Goal: Task Accomplishment & Management: Manage account settings

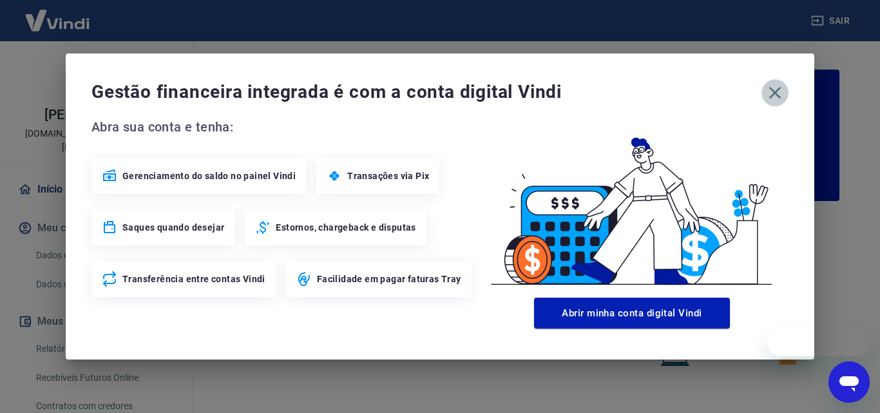
click at [780, 87] on icon "button" at bounding box center [775, 92] width 21 height 21
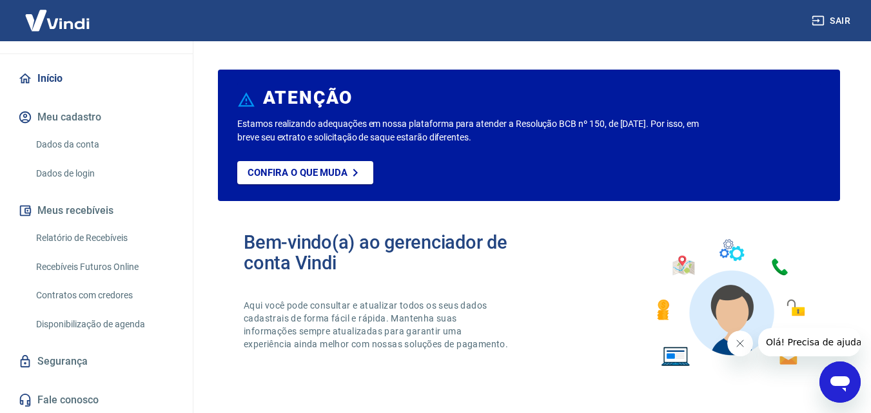
scroll to position [112, 0]
click at [83, 239] on link "Relatório de Recebíveis" at bounding box center [104, 237] width 146 height 26
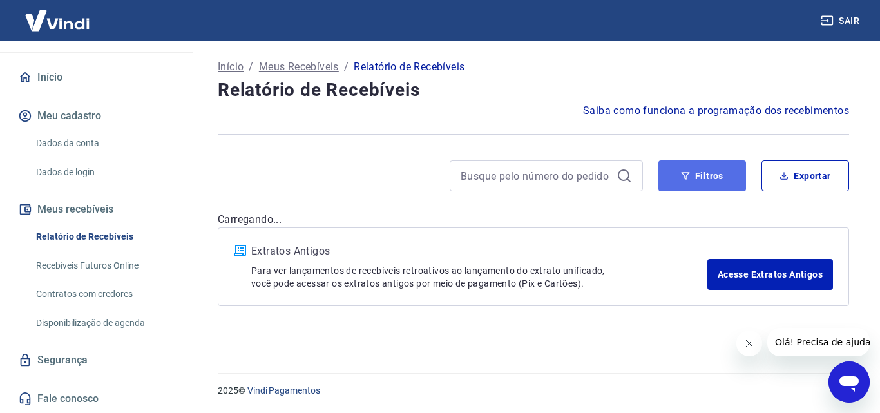
click at [693, 164] on button "Filtros" at bounding box center [703, 175] width 88 height 31
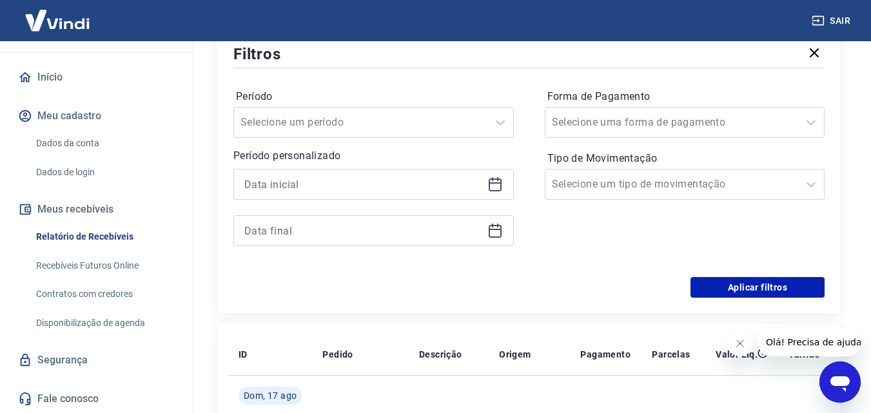
scroll to position [193, 0]
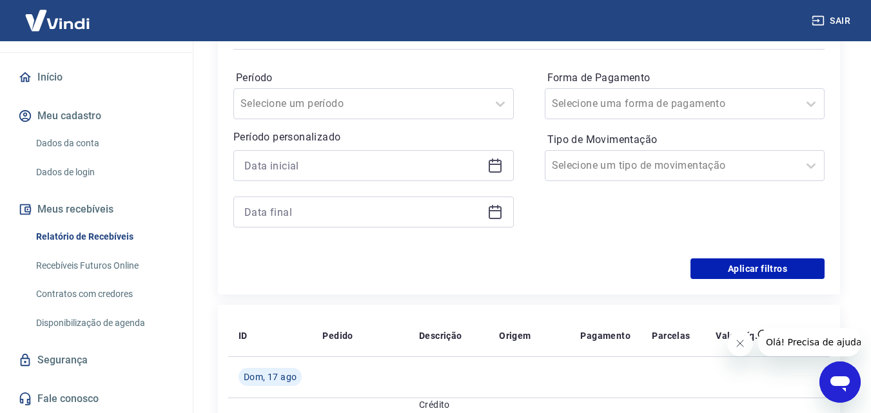
click at [489, 167] on icon at bounding box center [495, 166] width 13 height 13
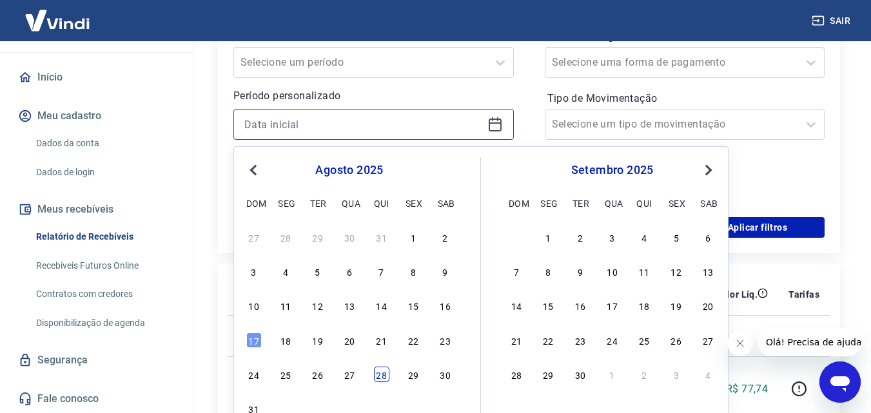
scroll to position [258, 0]
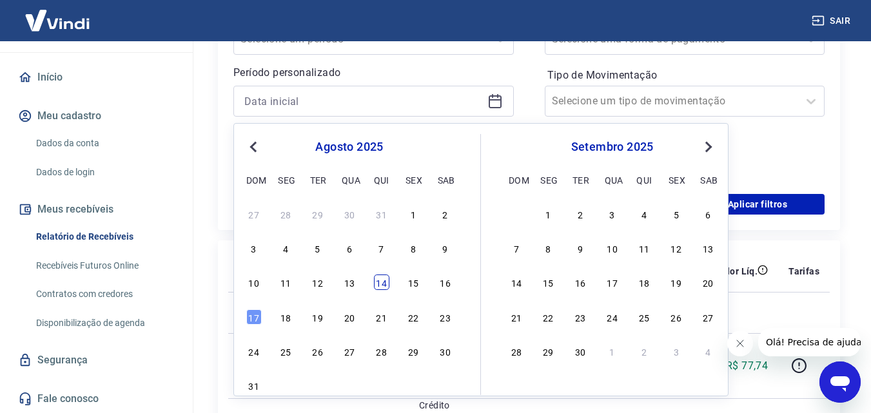
click at [379, 282] on div "14" at bounding box center [381, 282] width 15 height 15
type input "14/08/2025"
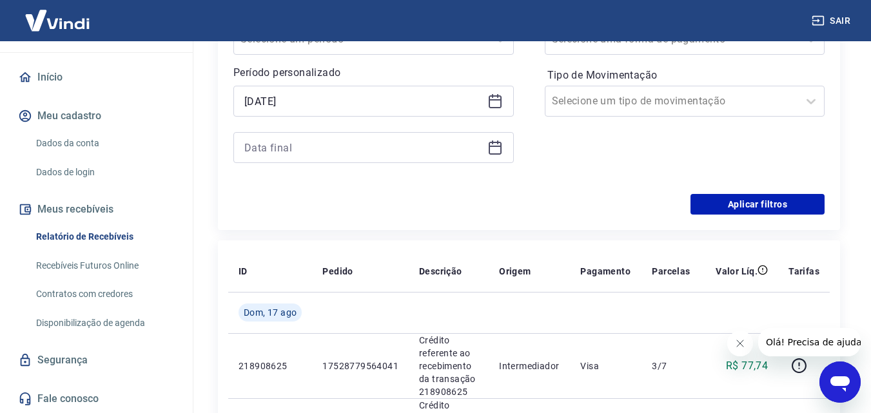
click at [492, 145] on icon at bounding box center [494, 147] width 15 height 15
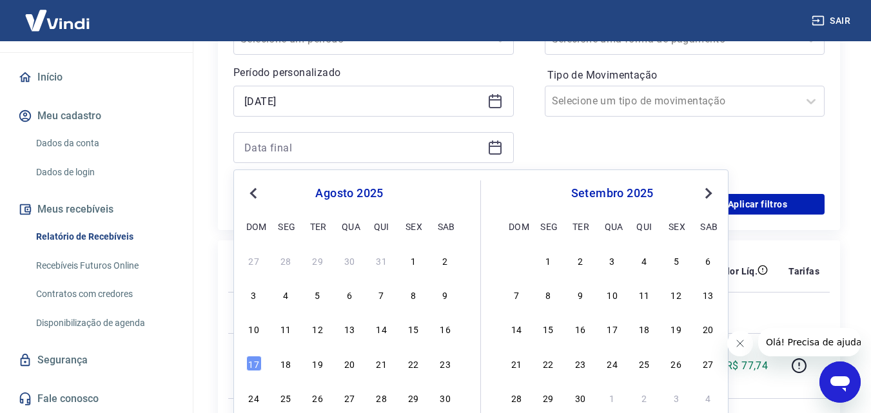
drag, startPoint x: 378, startPoint y: 324, endPoint x: 695, endPoint y: 133, distance: 370.6
click at [377, 324] on div "14" at bounding box center [381, 328] width 15 height 15
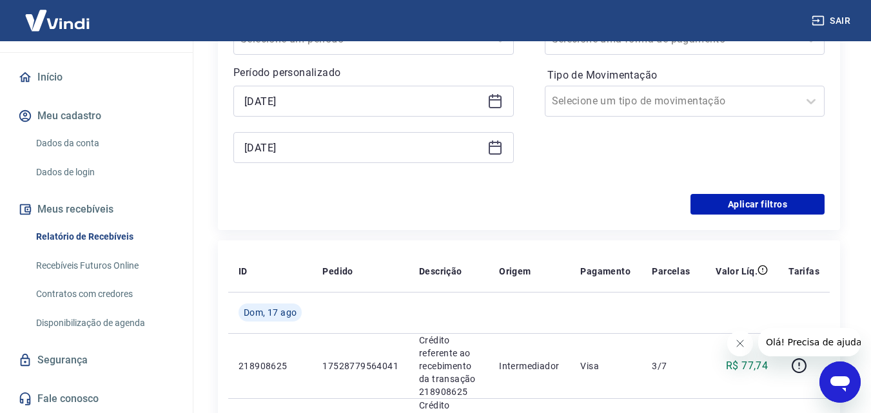
type input "14/08/2025"
click at [672, 81] on label "Tipo de Movimentação" at bounding box center [684, 75] width 275 height 15
click at [670, 99] on div at bounding box center [672, 101] width 240 height 18
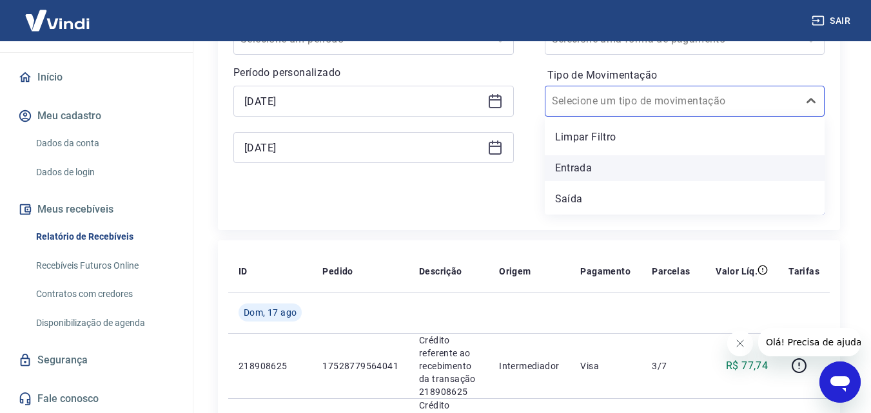
click at [628, 165] on div "Entrada" at bounding box center [685, 168] width 280 height 26
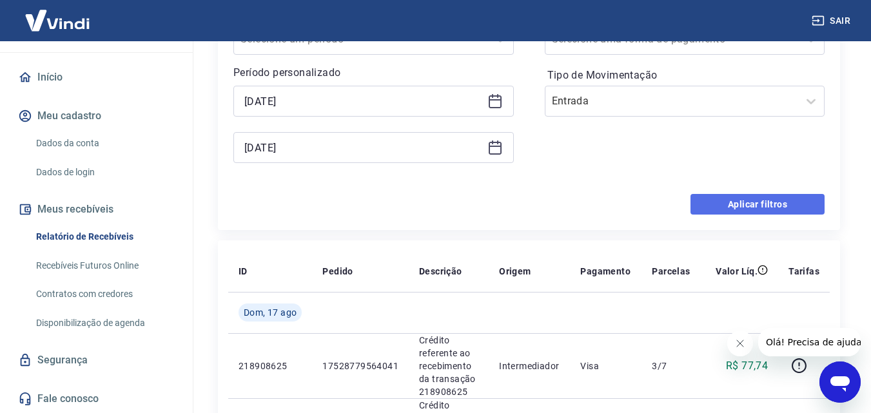
click at [715, 204] on button "Aplicar filtros" at bounding box center [757, 204] width 134 height 21
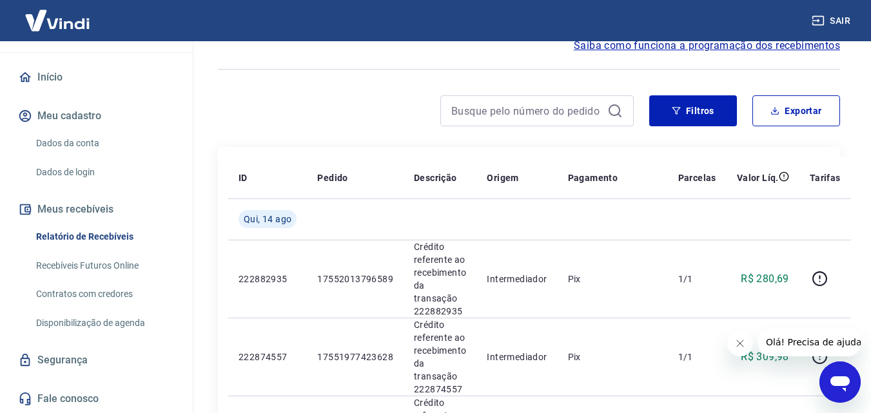
scroll to position [193, 0]
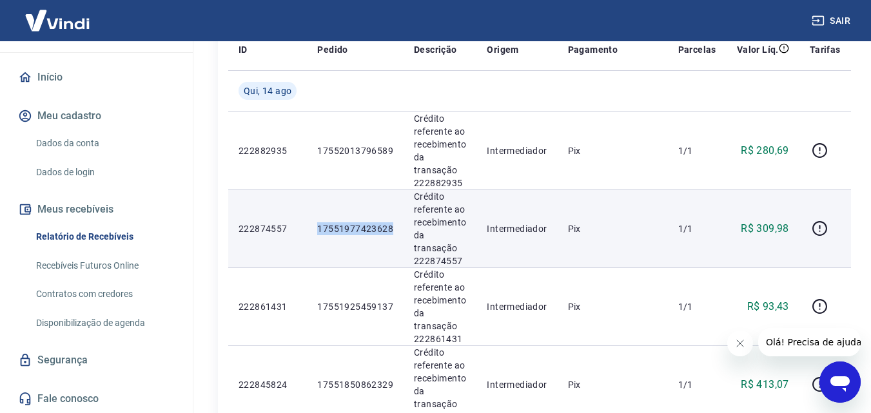
drag, startPoint x: 389, startPoint y: 227, endPoint x: 319, endPoint y: 229, distance: 70.3
click at [319, 229] on p "17551977423628" at bounding box center [355, 228] width 76 height 13
copy p "17551977423628"
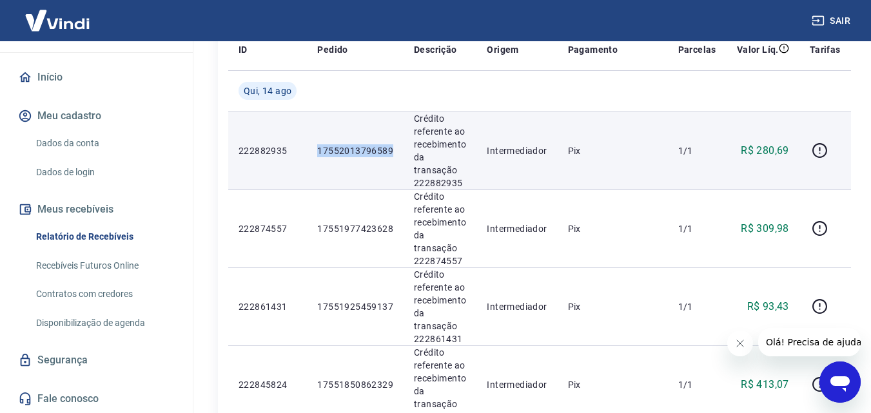
drag, startPoint x: 357, startPoint y: 148, endPoint x: 315, endPoint y: 153, distance: 42.8
click at [315, 153] on td "17552013796589" at bounding box center [355, 150] width 97 height 78
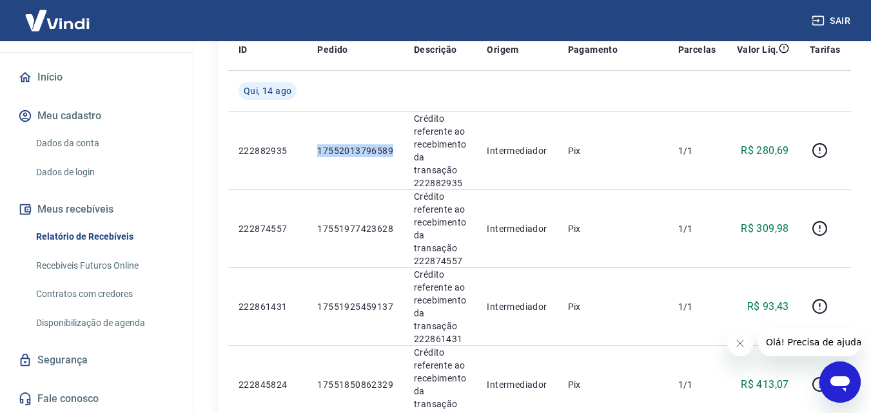
copy p "17552013796589"
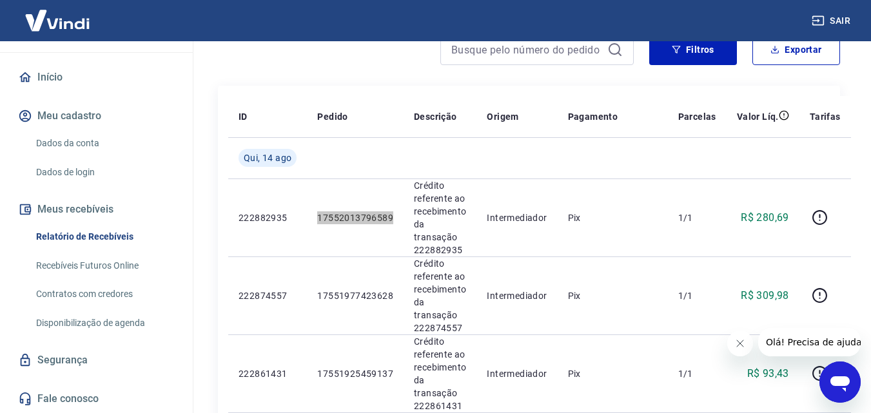
scroll to position [0, 0]
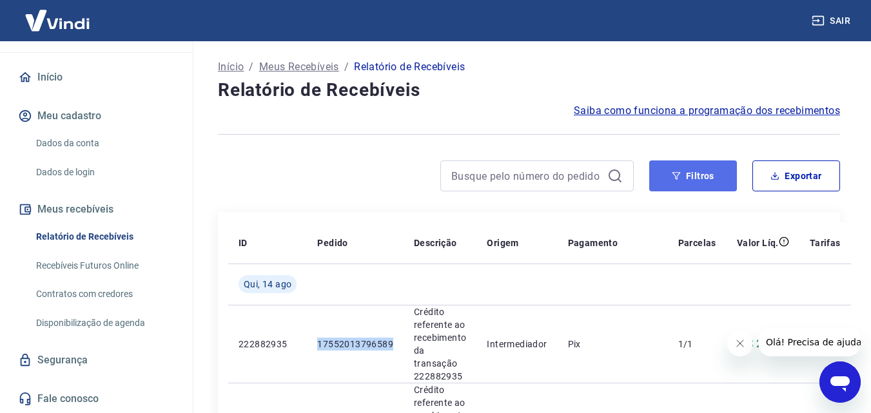
click at [662, 182] on button "Filtros" at bounding box center [693, 175] width 88 height 31
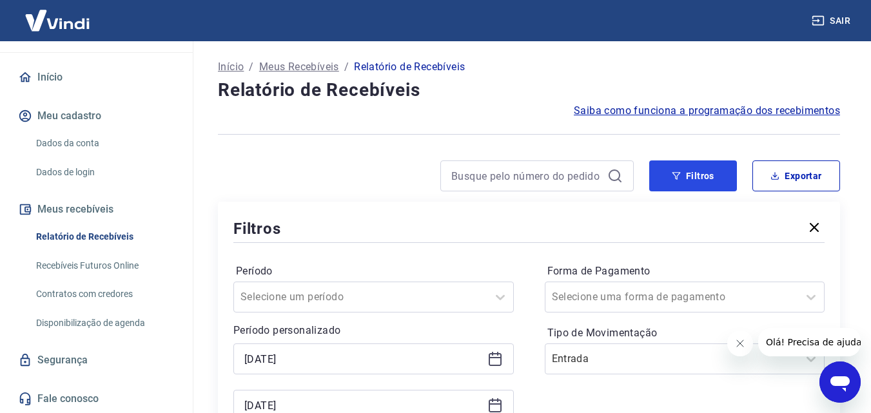
scroll to position [193, 0]
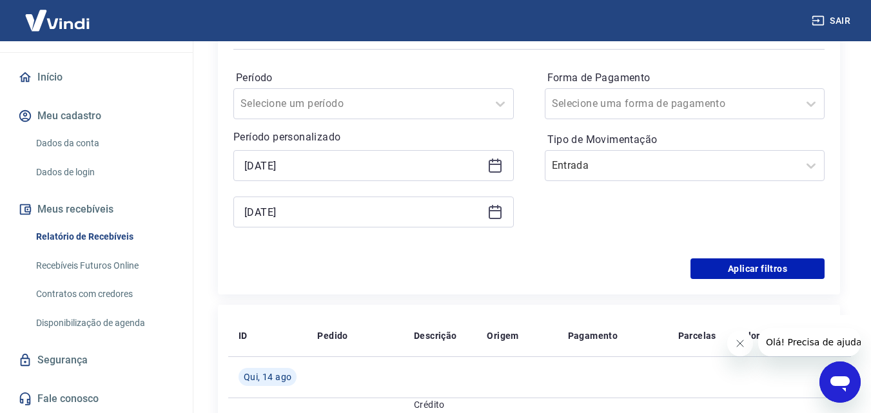
drag, startPoint x: 494, startPoint y: 154, endPoint x: 494, endPoint y: 163, distance: 9.0
click at [494, 157] on div "14/08/2025" at bounding box center [373, 165] width 280 height 31
drag, startPoint x: 494, startPoint y: 163, endPoint x: 501, endPoint y: 164, distance: 6.5
click at [494, 164] on icon at bounding box center [494, 165] width 15 height 15
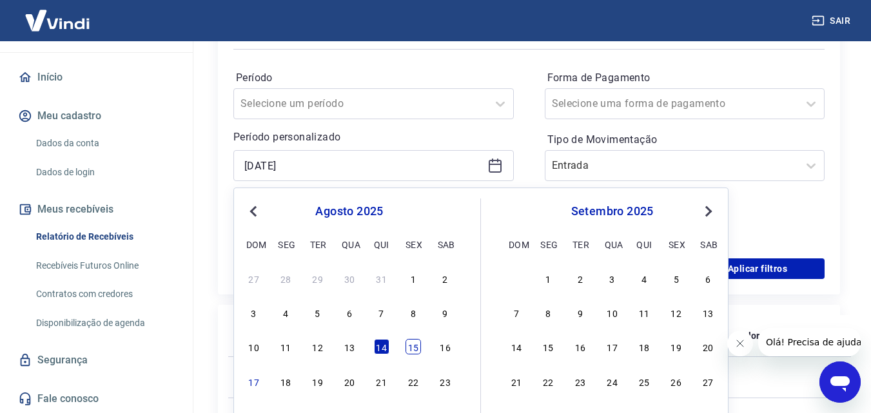
click at [416, 349] on div "15" at bounding box center [412, 346] width 15 height 15
type input "15/08/2025"
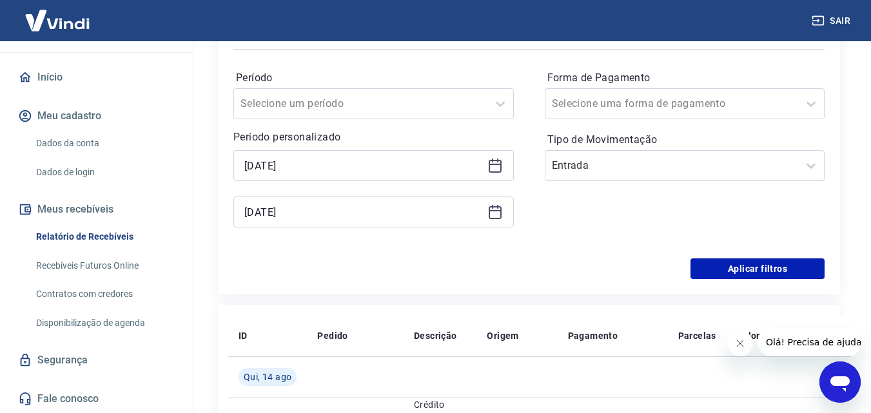
click at [494, 212] on icon at bounding box center [494, 211] width 15 height 15
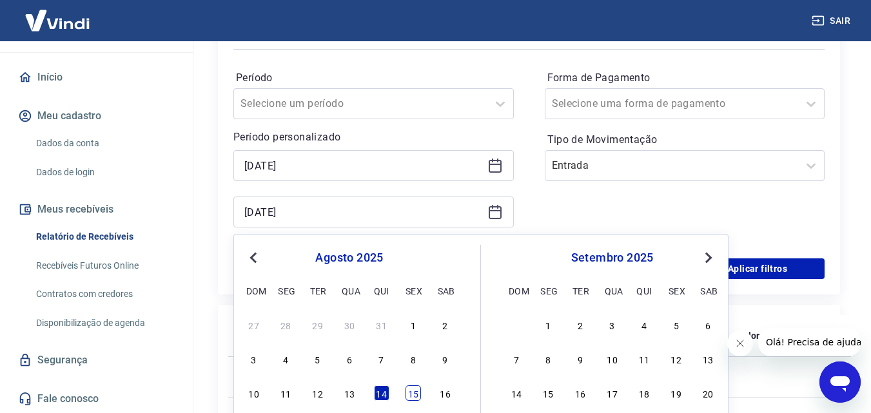
click at [413, 392] on div "15" at bounding box center [412, 392] width 15 height 15
type input "15/08/2025"
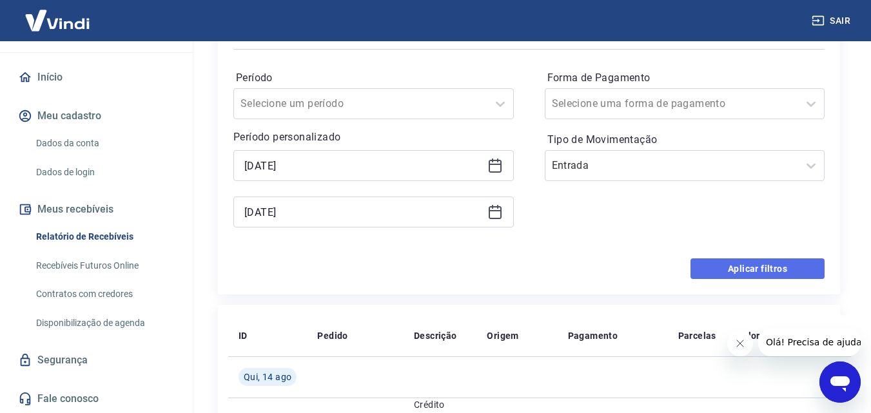
click at [734, 266] on button "Aplicar filtros" at bounding box center [757, 268] width 134 height 21
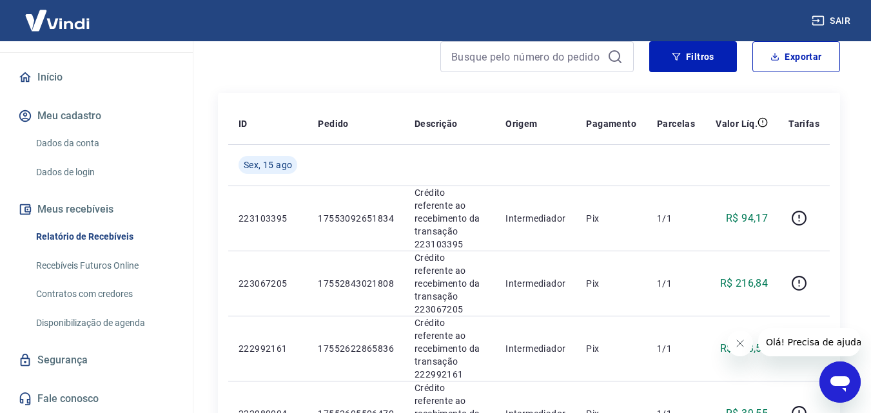
drag, startPoint x: 742, startPoint y: 346, endPoint x: 1387, endPoint y: 655, distance: 714.6
click at [742, 346] on icon "Fechar mensagem da empresa" at bounding box center [739, 343] width 10 height 10
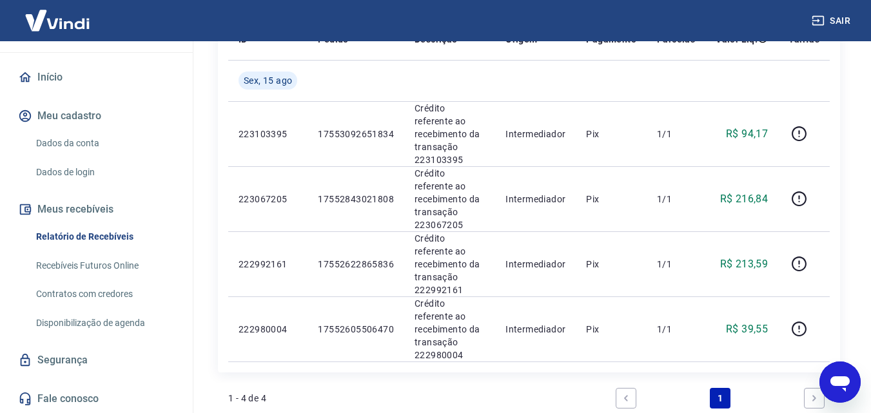
scroll to position [248, 0]
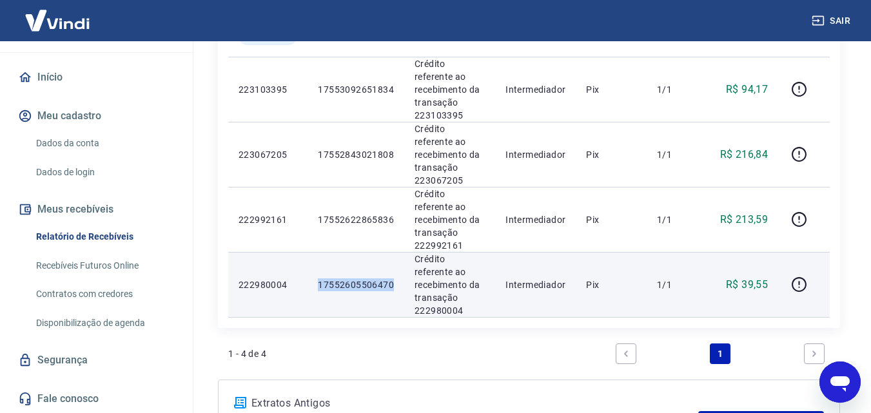
drag, startPoint x: 387, startPoint y: 240, endPoint x: 308, endPoint y: 241, distance: 79.3
click at [308, 252] on td "17552605506470" at bounding box center [355, 284] width 97 height 65
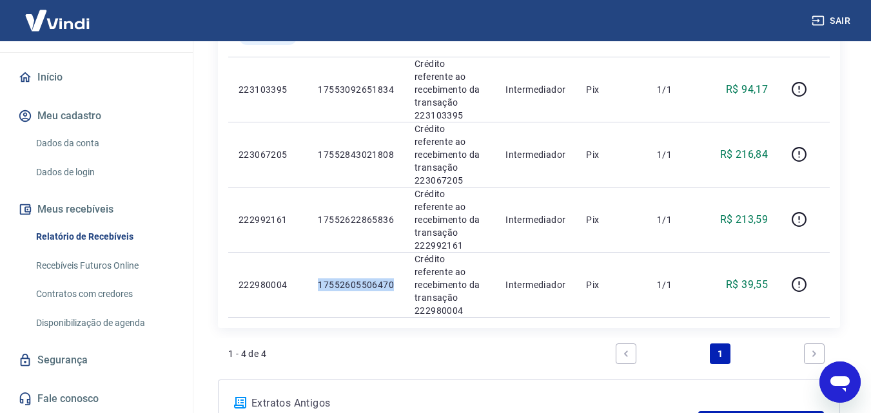
copy p "17552605506470"
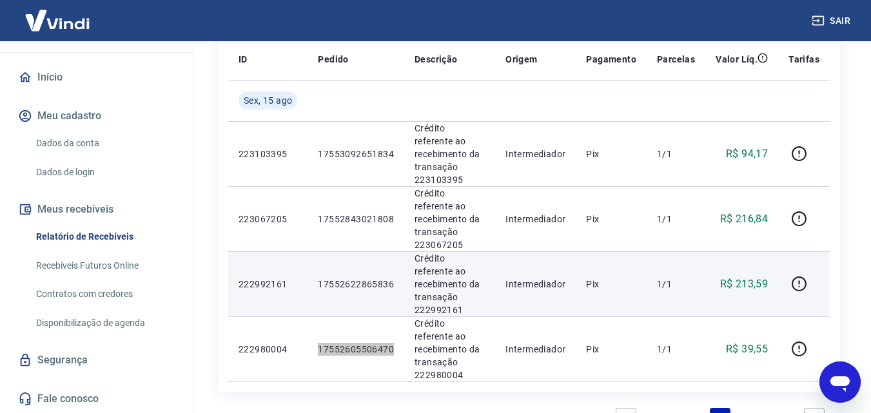
scroll to position [119, 0]
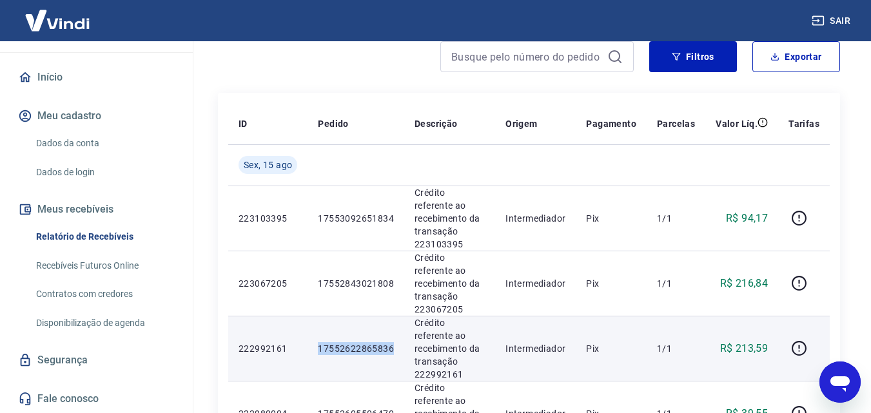
drag, startPoint x: 378, startPoint y: 315, endPoint x: 314, endPoint y: 316, distance: 63.8
click at [314, 316] on td "17552622865836" at bounding box center [355, 348] width 97 height 65
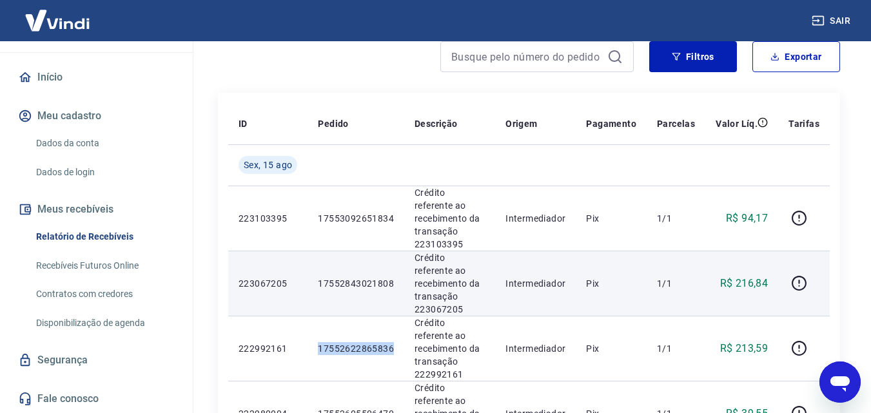
copy p "17552622865836"
drag, startPoint x: 393, startPoint y: 263, endPoint x: 307, endPoint y: 260, distance: 86.4
click at [307, 260] on tr "223067205 17552843021808 Crédito referente ao recebimento da transação 22306720…" at bounding box center [528, 283] width 601 height 65
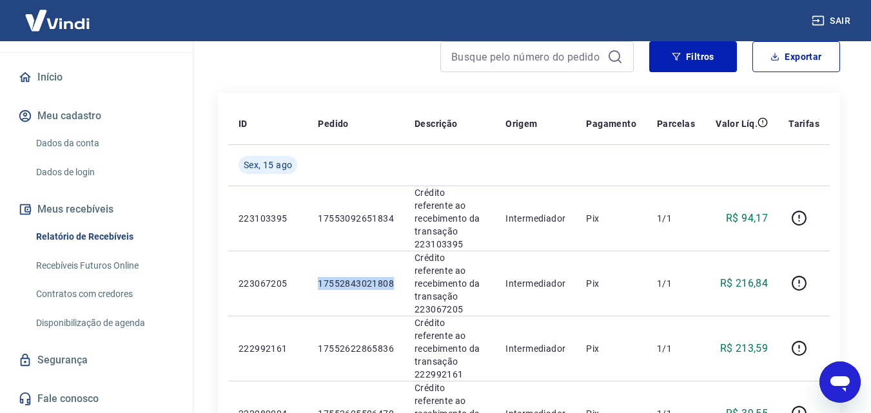
copy tr "17552843021808"
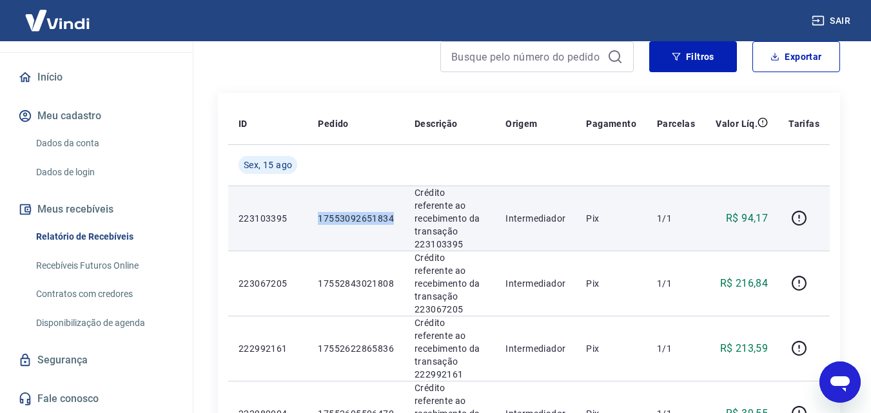
drag, startPoint x: 398, startPoint y: 211, endPoint x: 316, endPoint y: 219, distance: 82.9
click at [316, 219] on td "17553092651834" at bounding box center [355, 218] width 97 height 65
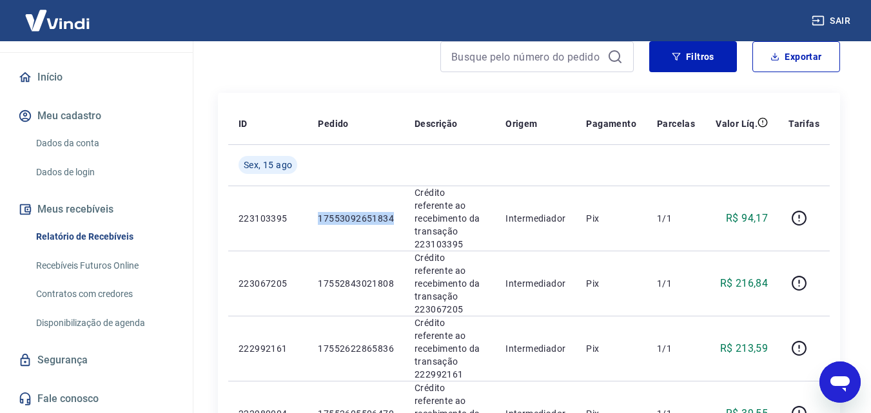
copy p "17553092651834"
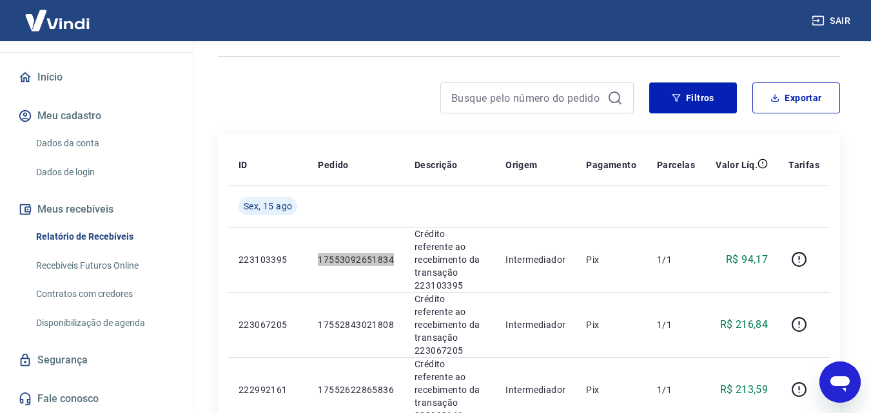
scroll to position [55, 0]
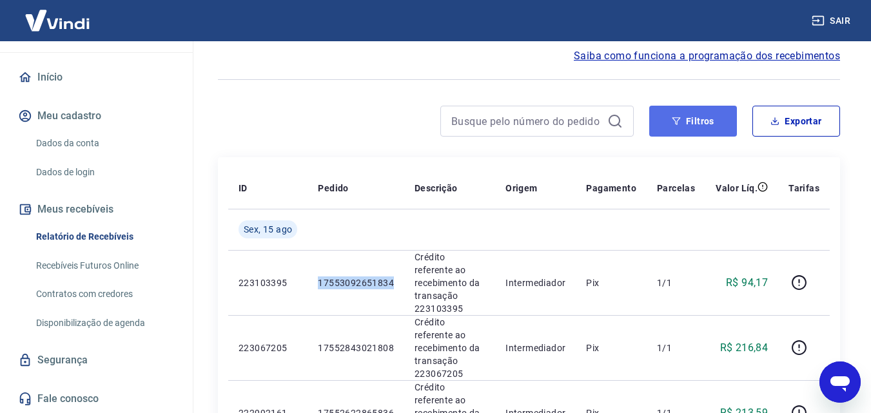
click at [676, 119] on icon "button" at bounding box center [676, 121] width 9 height 9
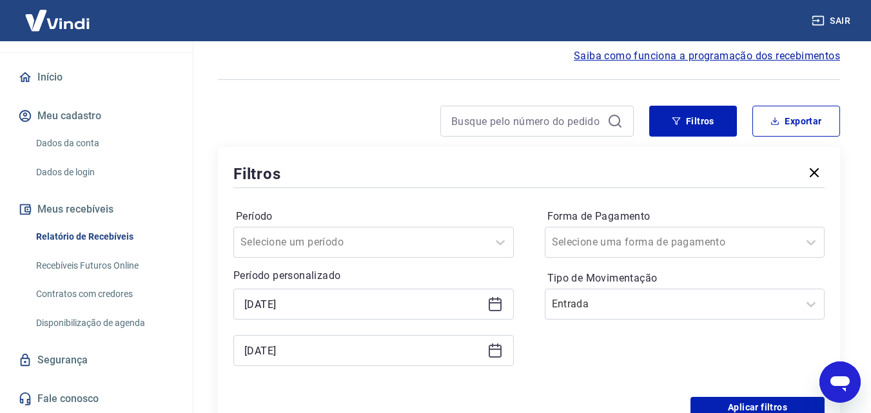
click at [492, 304] on icon at bounding box center [494, 303] width 15 height 15
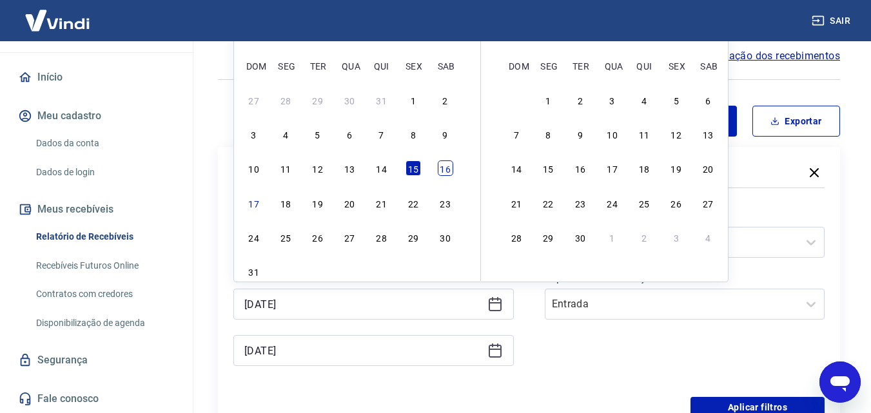
click at [445, 162] on div "16" at bounding box center [445, 167] width 15 height 15
type input "16/08/2025"
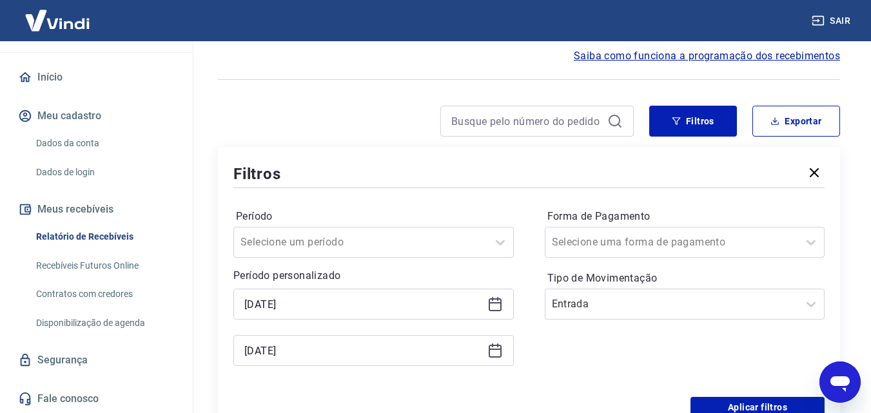
click at [494, 352] on icon at bounding box center [494, 350] width 15 height 15
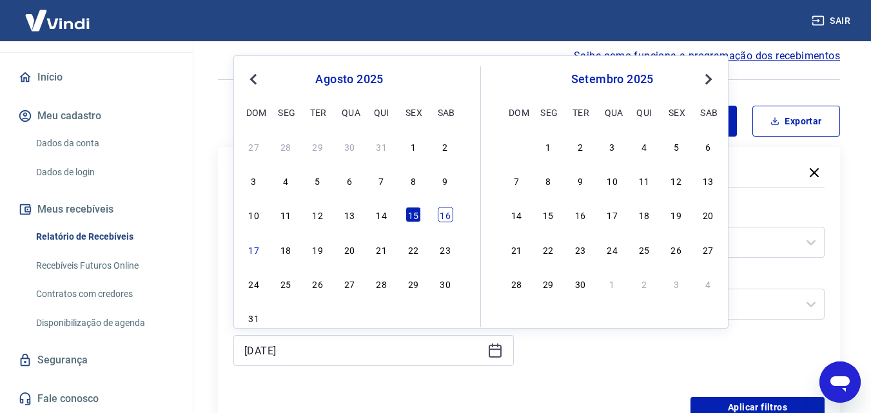
click at [450, 214] on div "16" at bounding box center [445, 214] width 15 height 15
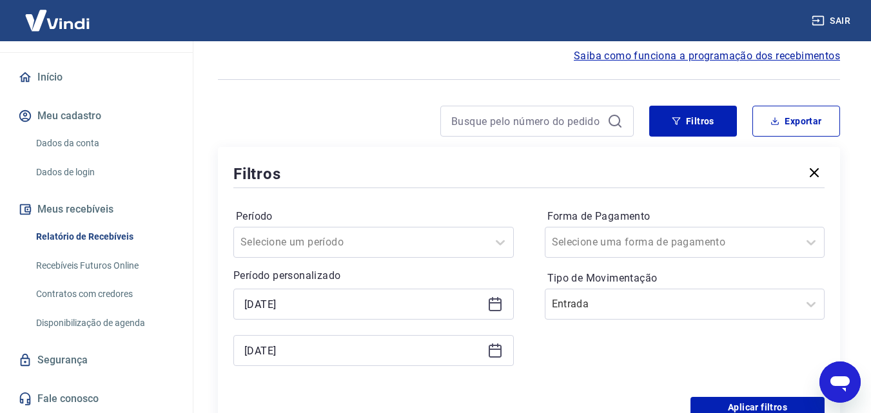
type input "16/08/2025"
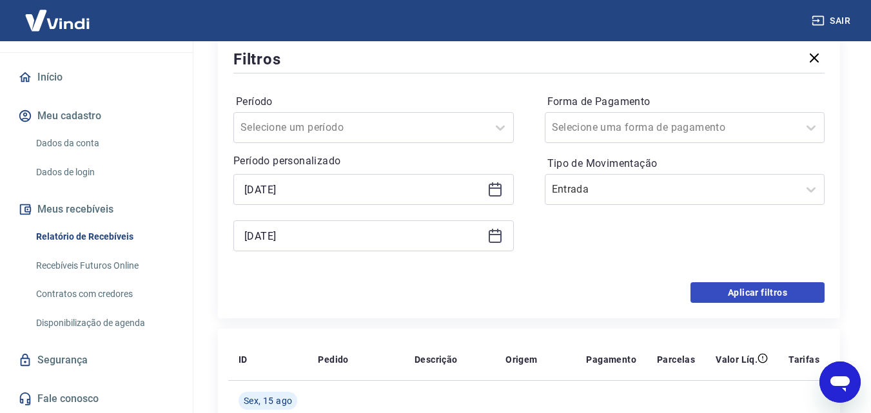
scroll to position [184, 0]
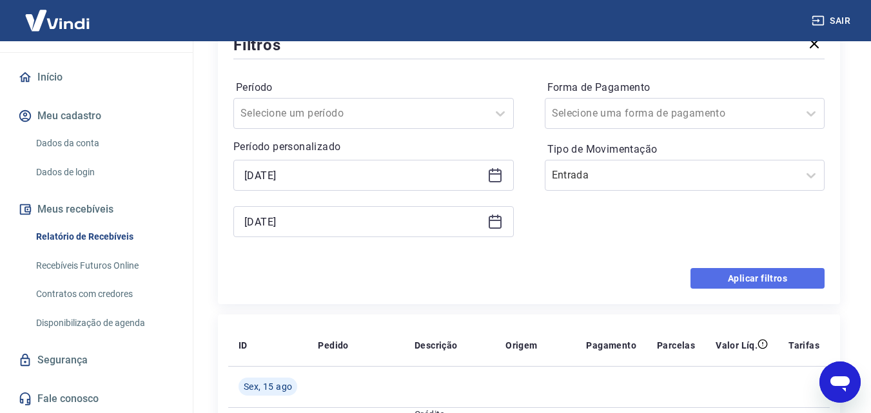
click at [718, 276] on button "Aplicar filtros" at bounding box center [757, 278] width 134 height 21
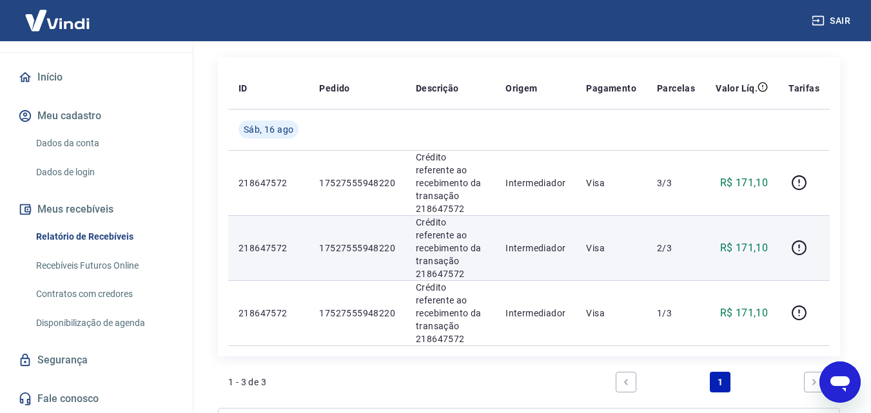
scroll to position [131, 0]
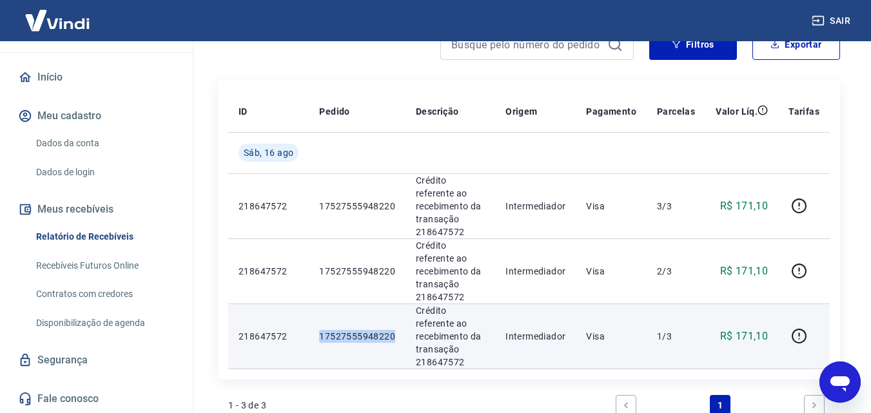
drag, startPoint x: 357, startPoint y: 303, endPoint x: 320, endPoint y: 305, distance: 37.4
click at [320, 305] on td "17527555948220" at bounding box center [357, 336] width 97 height 65
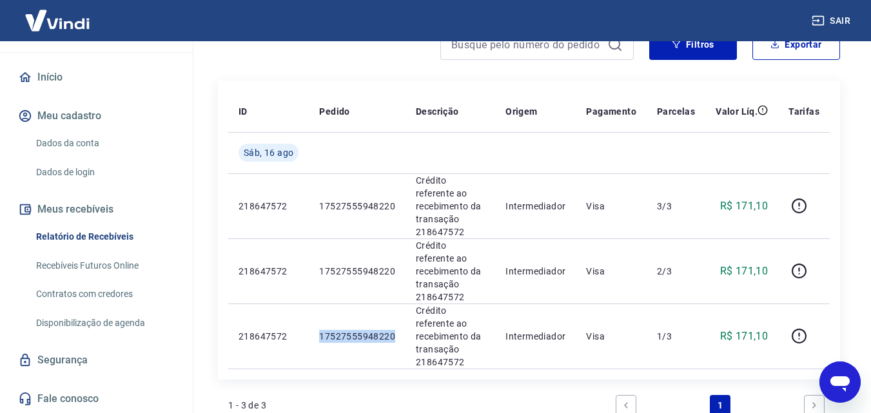
copy p "17527555948220"
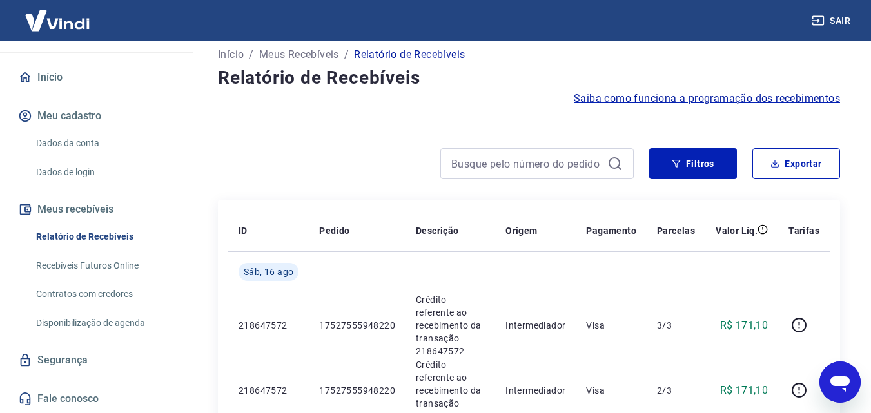
scroll to position [0, 0]
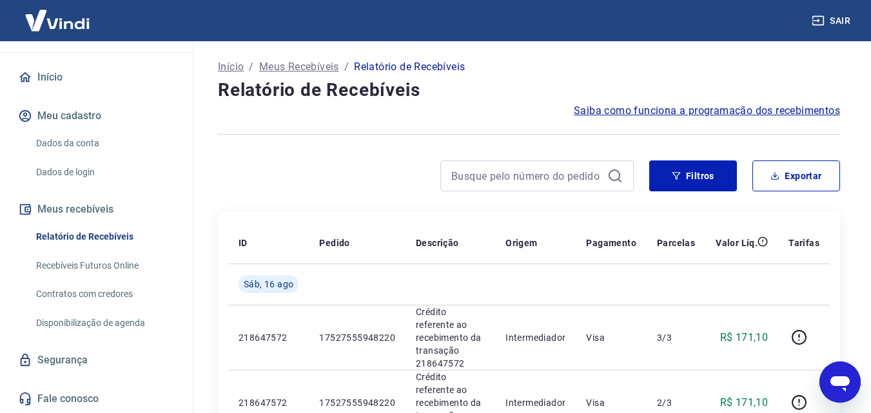
click at [833, 19] on button "Sair" at bounding box center [832, 21] width 46 height 24
